Goal: Check status

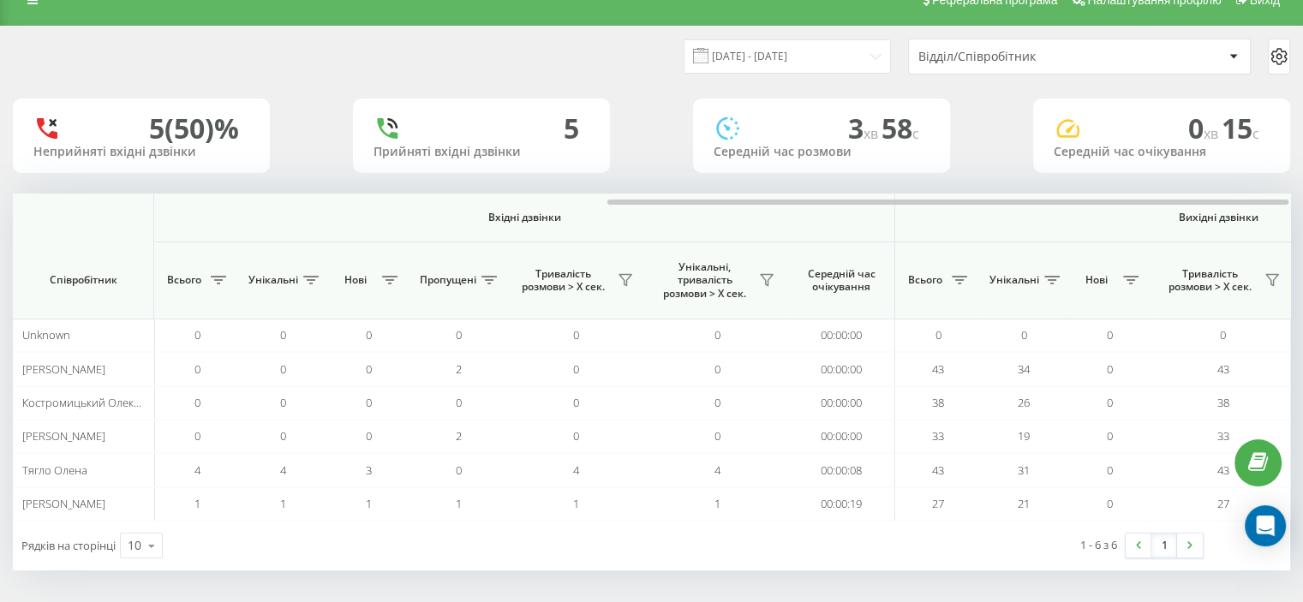
scroll to position [0, 1113]
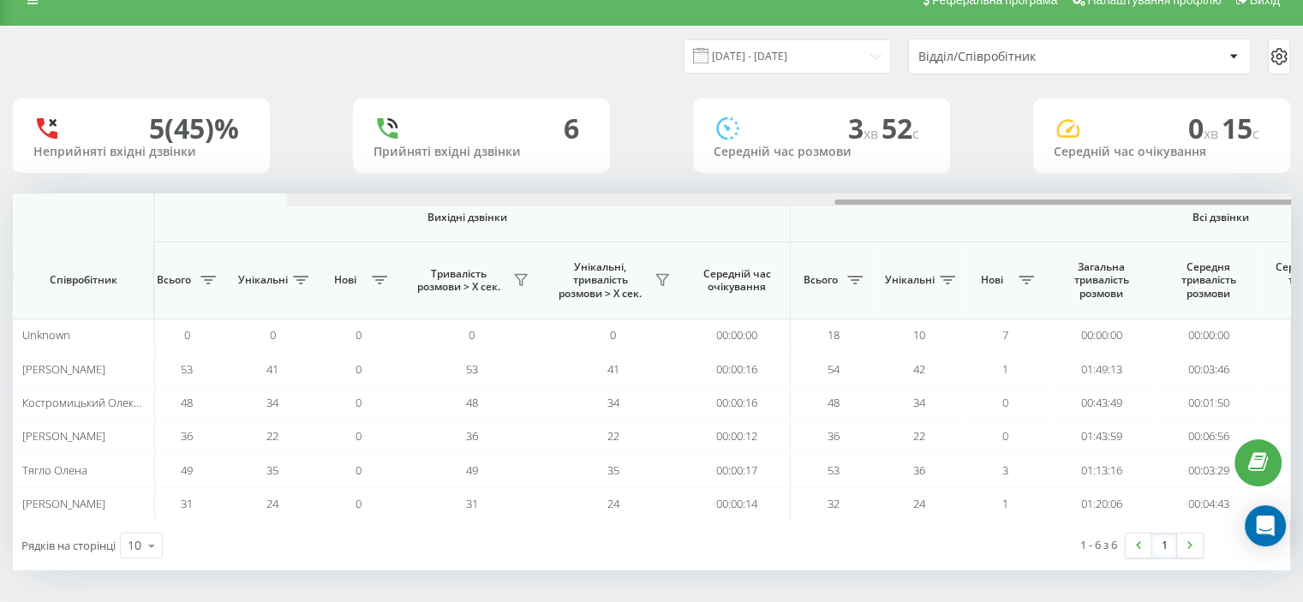
scroll to position [0, 1113]
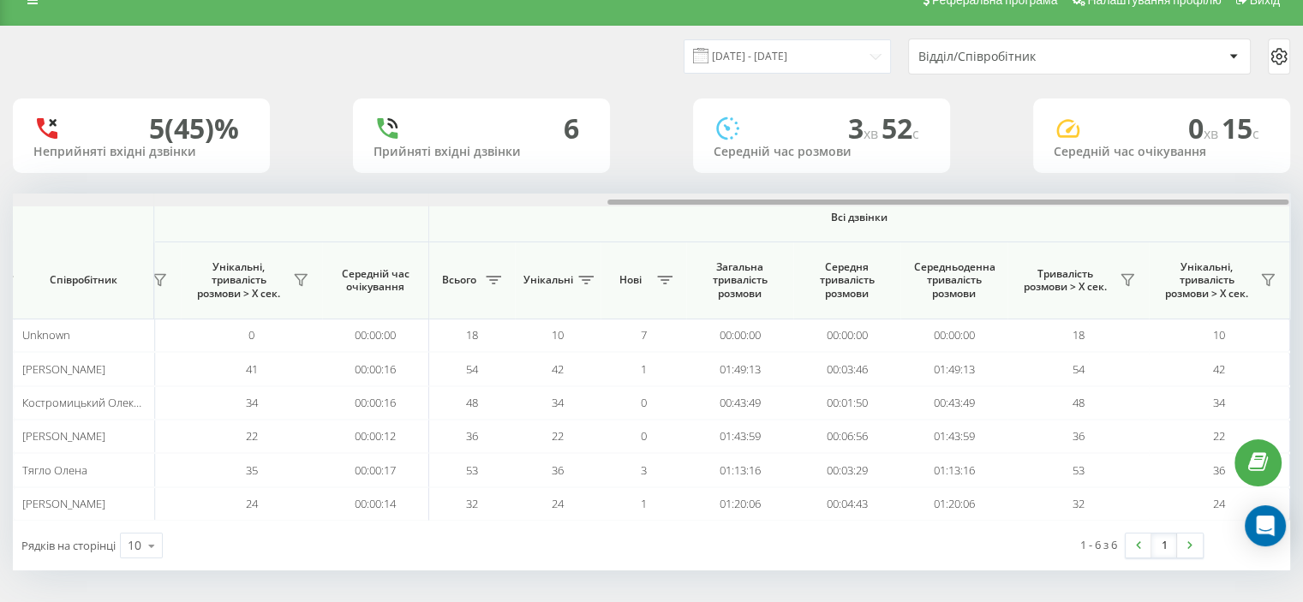
drag, startPoint x: 141, startPoint y: 202, endPoint x: 977, endPoint y: 183, distance: 836.7
click at [1004, 184] on div "19.08.2025 - 19.08.2025 Відділ/Співробітник 5 (45)% Неприйняті вхідні дзвінки 6…" at bounding box center [652, 299] width 1278 height 544
click at [1266, 278] on icon at bounding box center [1268, 280] width 12 height 11
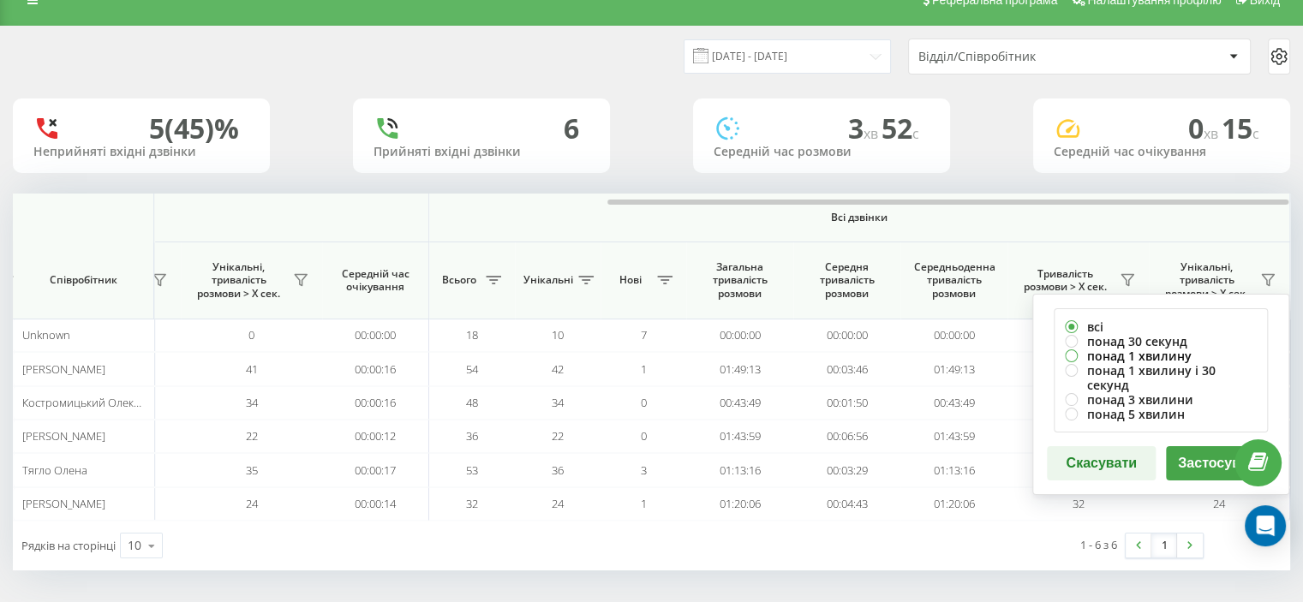
click at [1114, 357] on label "понад 1 хвилину" at bounding box center [1161, 356] width 192 height 15
radio input "true"
click at [1196, 448] on button "Застосувати" at bounding box center [1220, 463] width 109 height 34
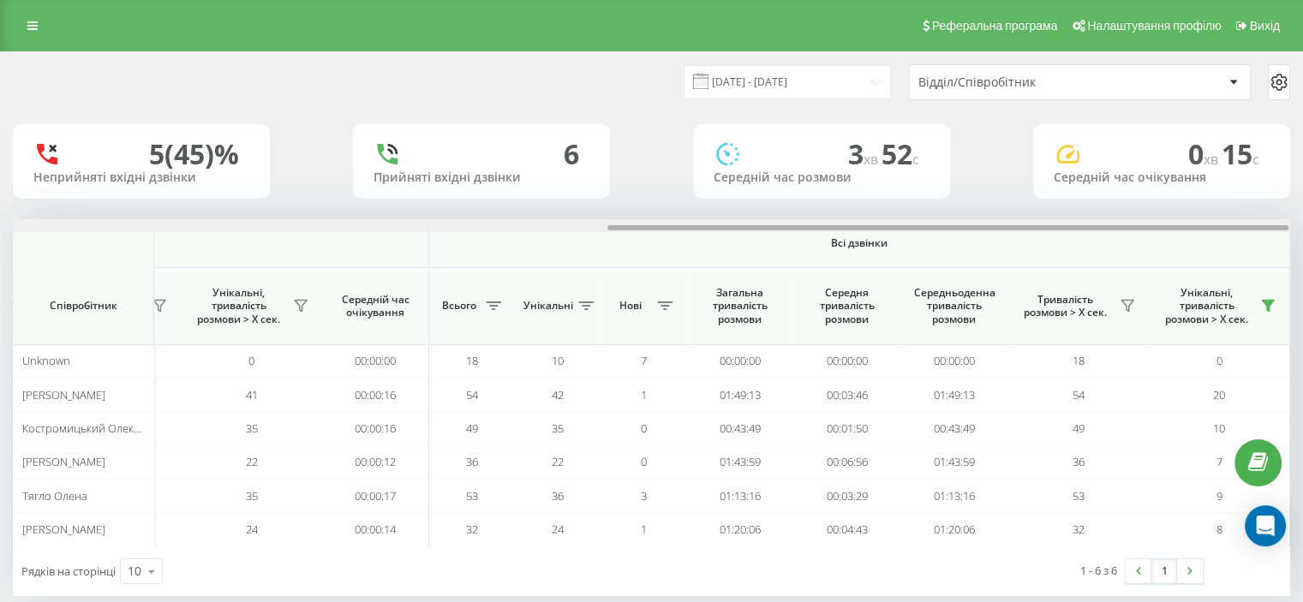
drag, startPoint x: 237, startPoint y: 227, endPoint x: 1035, endPoint y: 225, distance: 798.7
click at [1056, 210] on div "19.08.2025 - 19.08.2025 Відділ/Співробітник 5 (45)% Неприйняті вхідні дзвінки 6…" at bounding box center [652, 324] width 1278 height 544
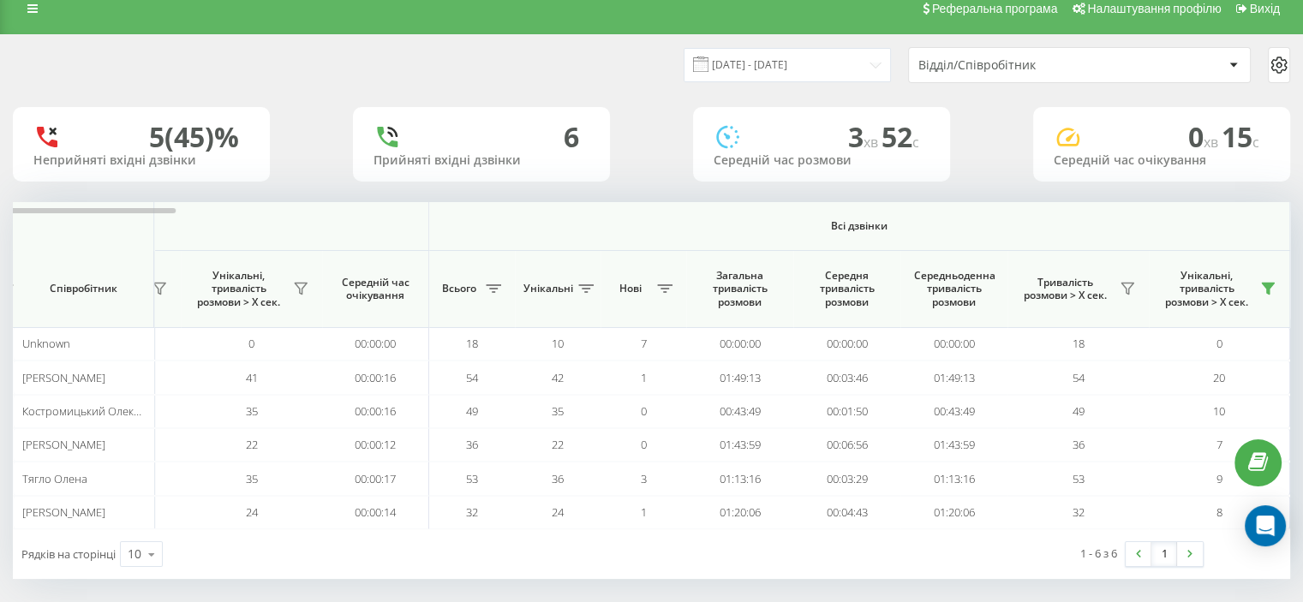
scroll to position [26, 0]
